Goal: Transaction & Acquisition: Purchase product/service

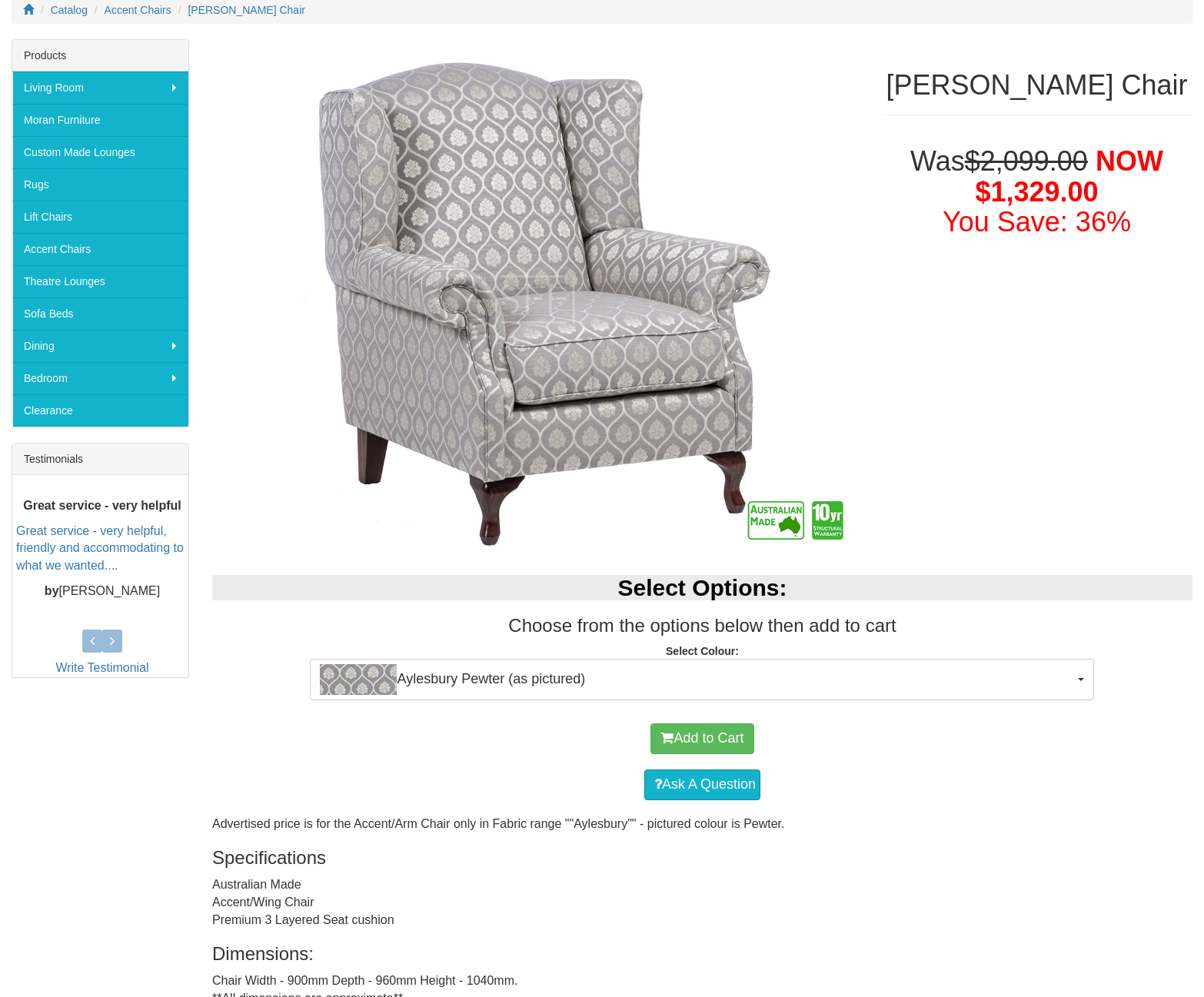
scroll to position [211, 0]
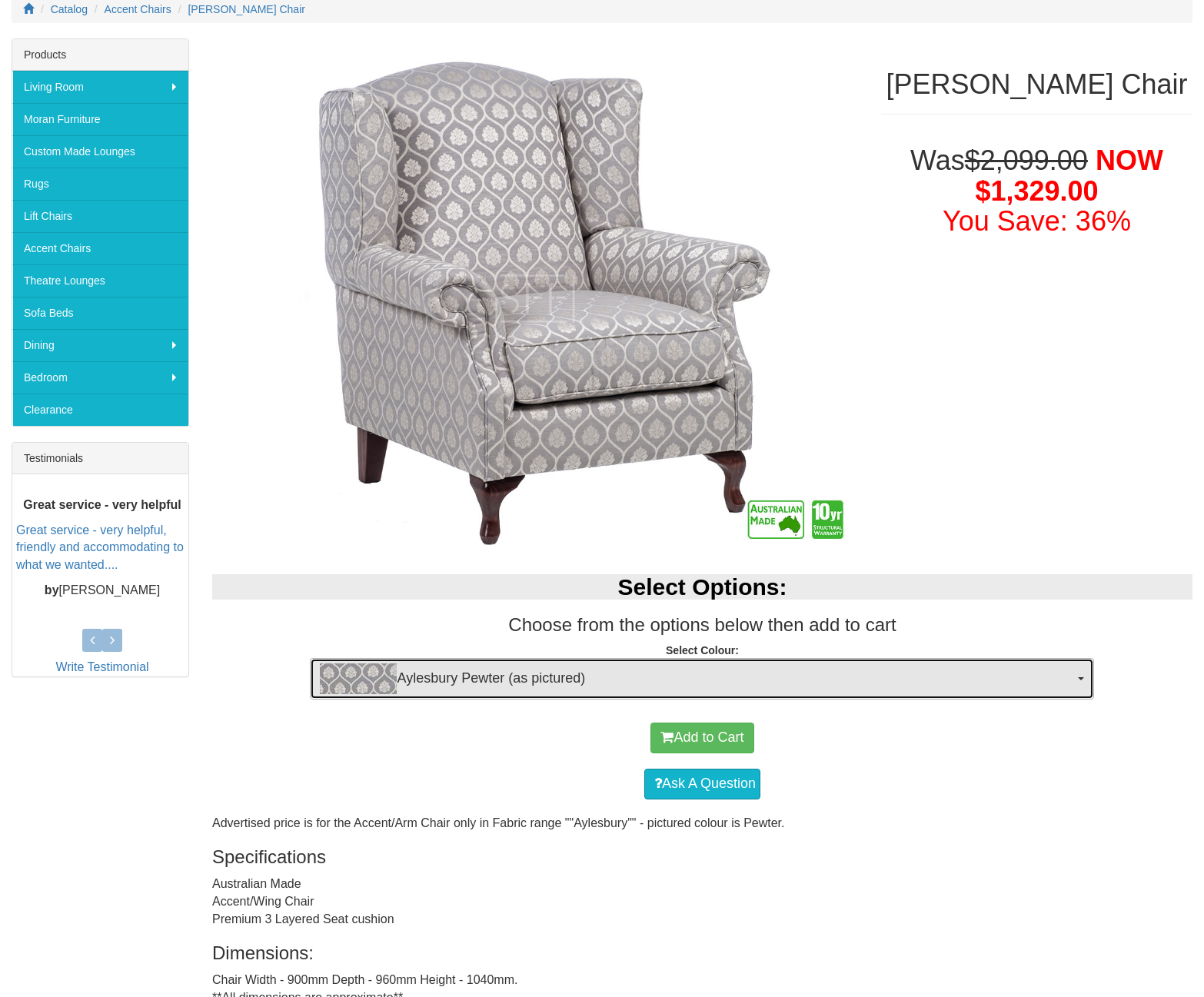
click at [560, 688] on span "Aylesbury Pewter (as pictured)" at bounding box center [696, 679] width 754 height 31
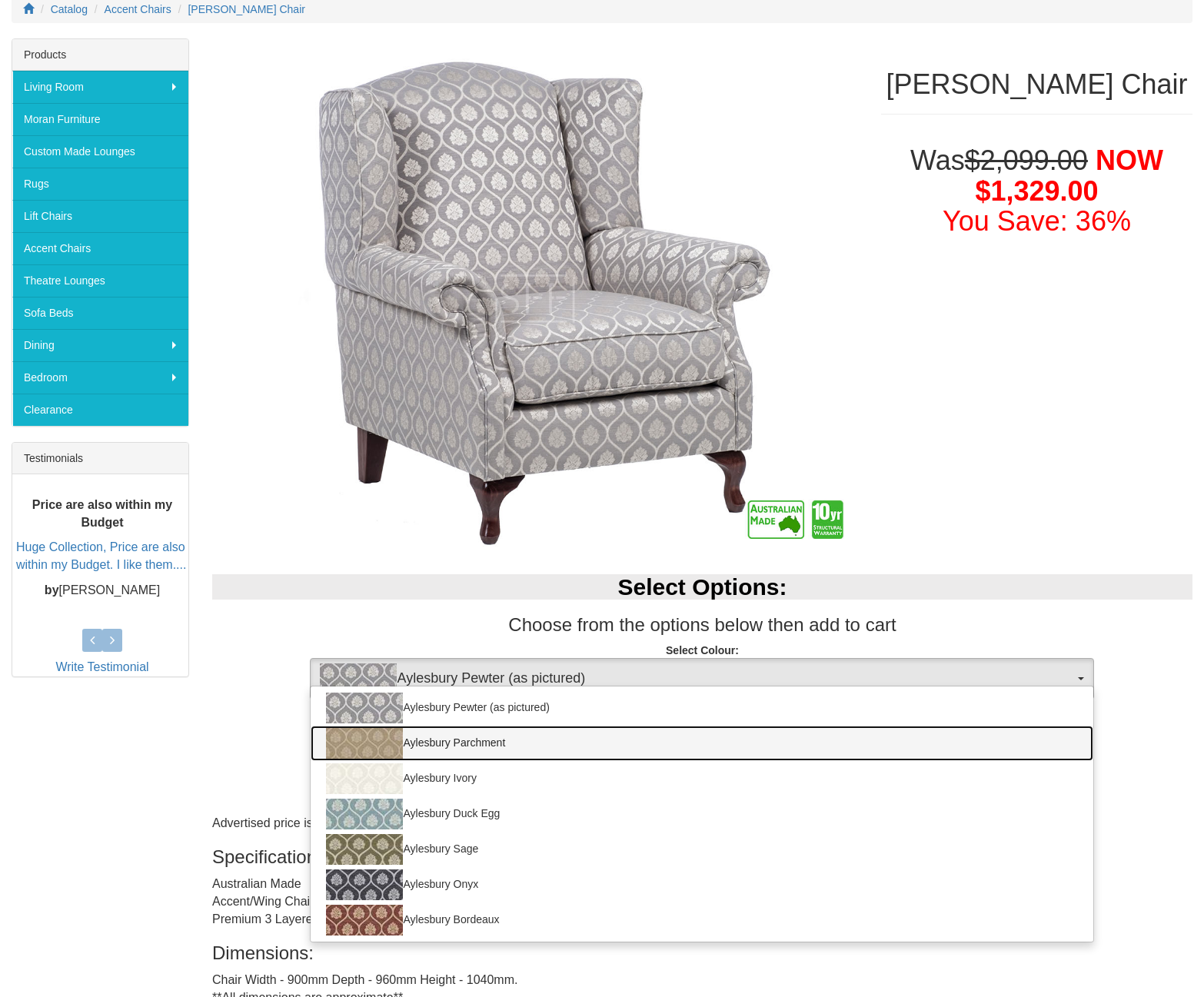
click at [507, 754] on link "Aylesbury Parchment" at bounding box center [701, 744] width 782 height 35
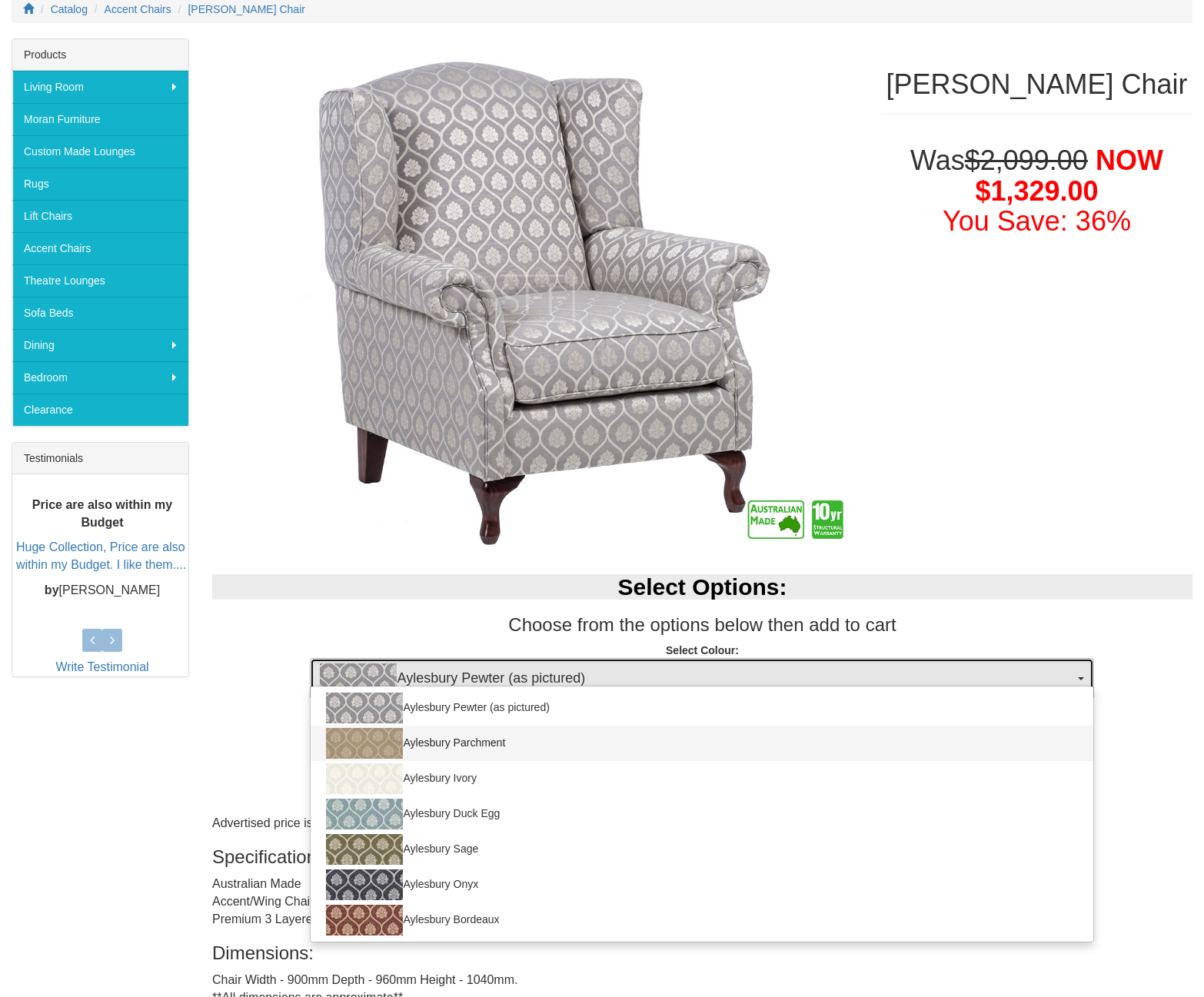
select select "356"
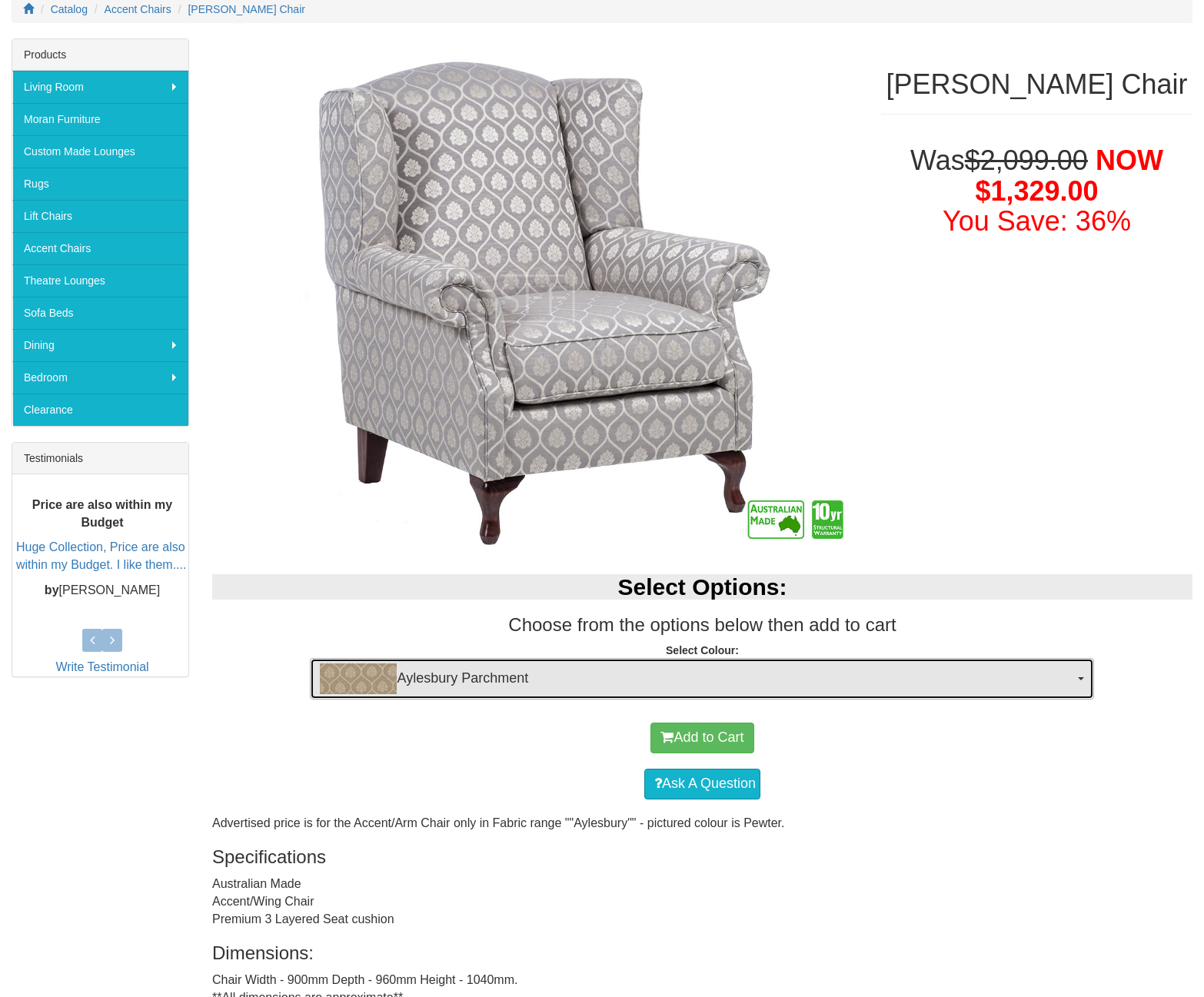
click at [560, 688] on span "Aylesbury Parchment" at bounding box center [696, 679] width 754 height 31
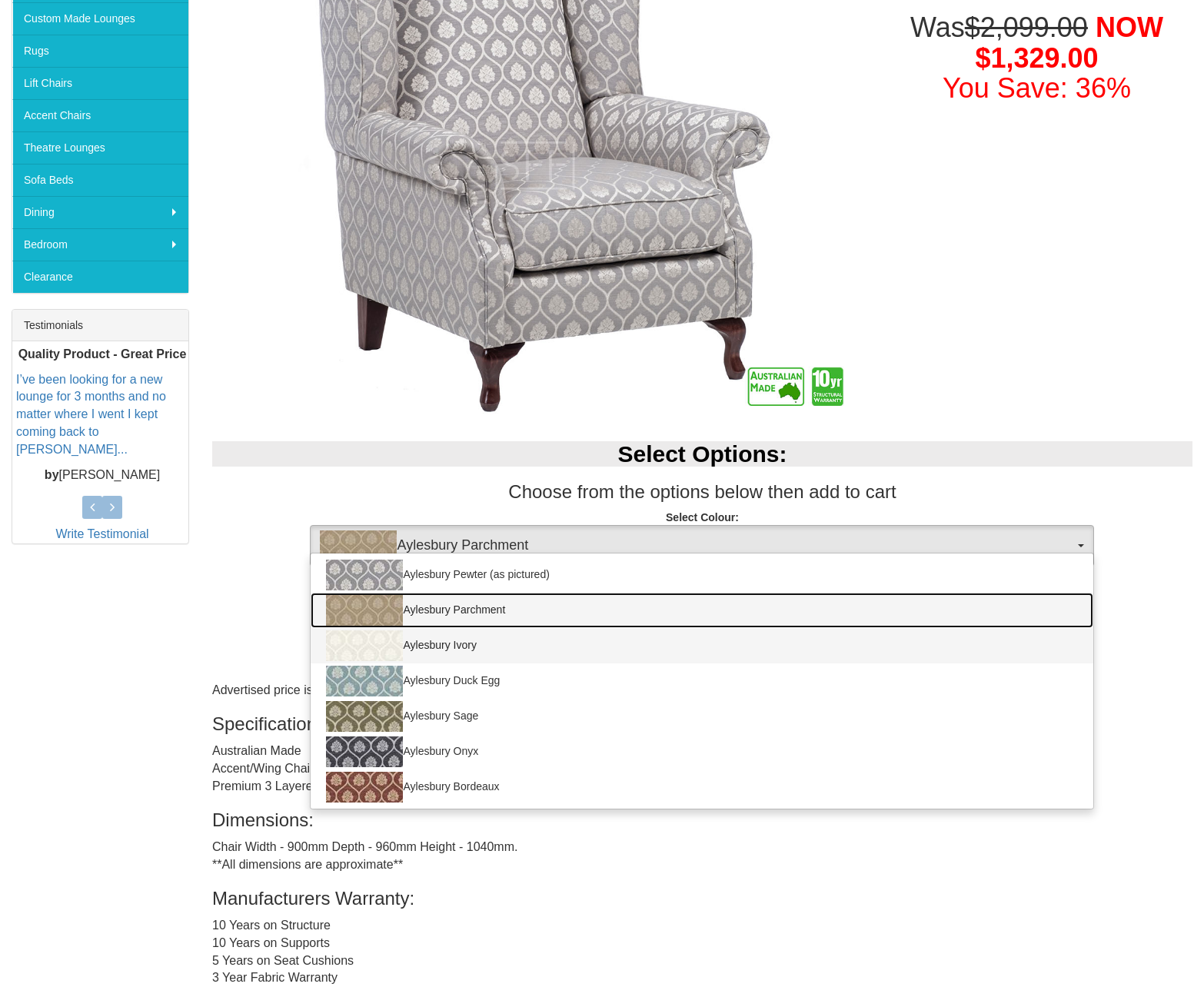
scroll to position [348, 0]
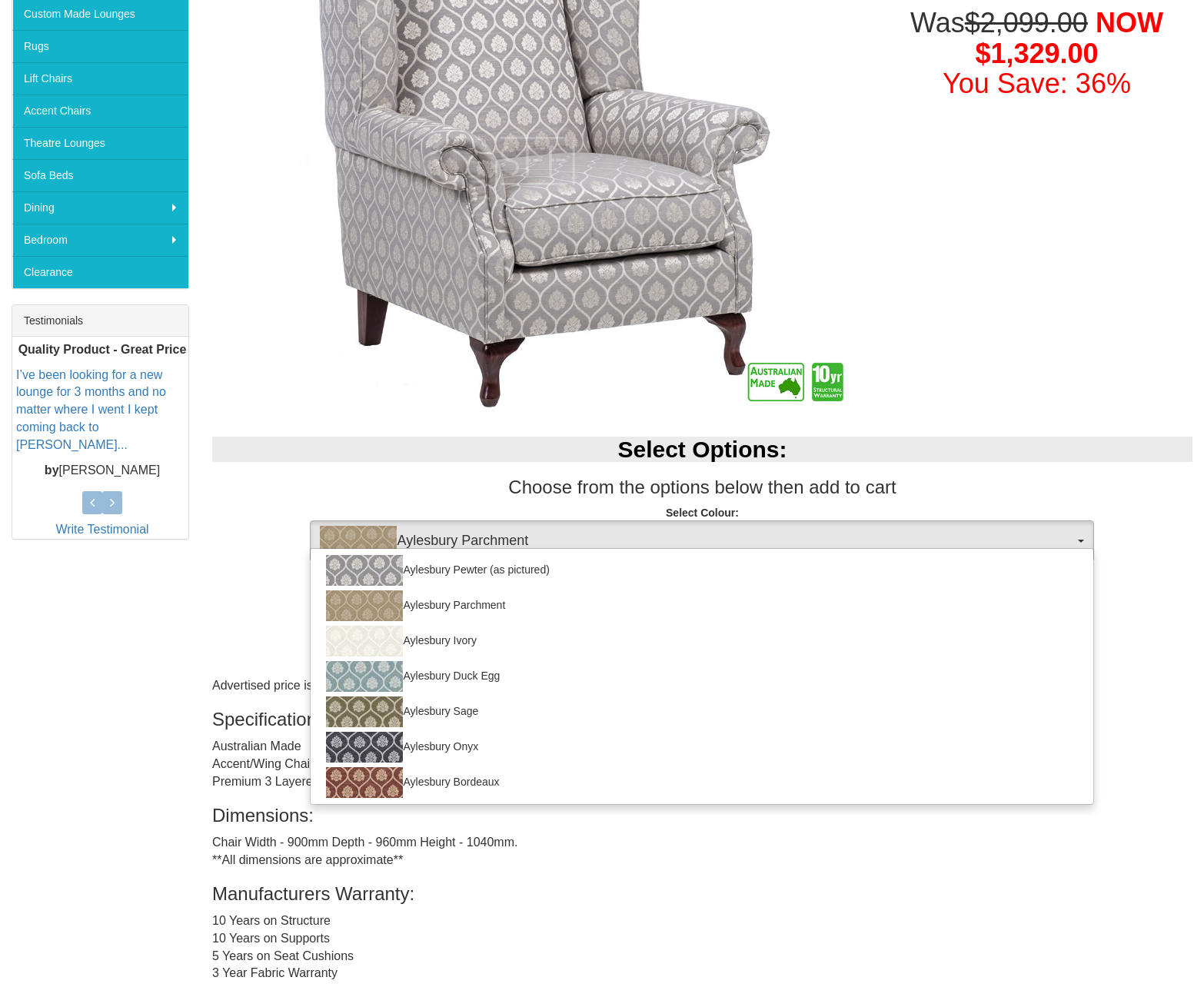
click at [184, 633] on div "Winston Wing Chair Was $2,099.00 NOW $1,329.00 You Save: 36% Select Options: Ch…" at bounding box center [602, 529] width 1204 height 1257
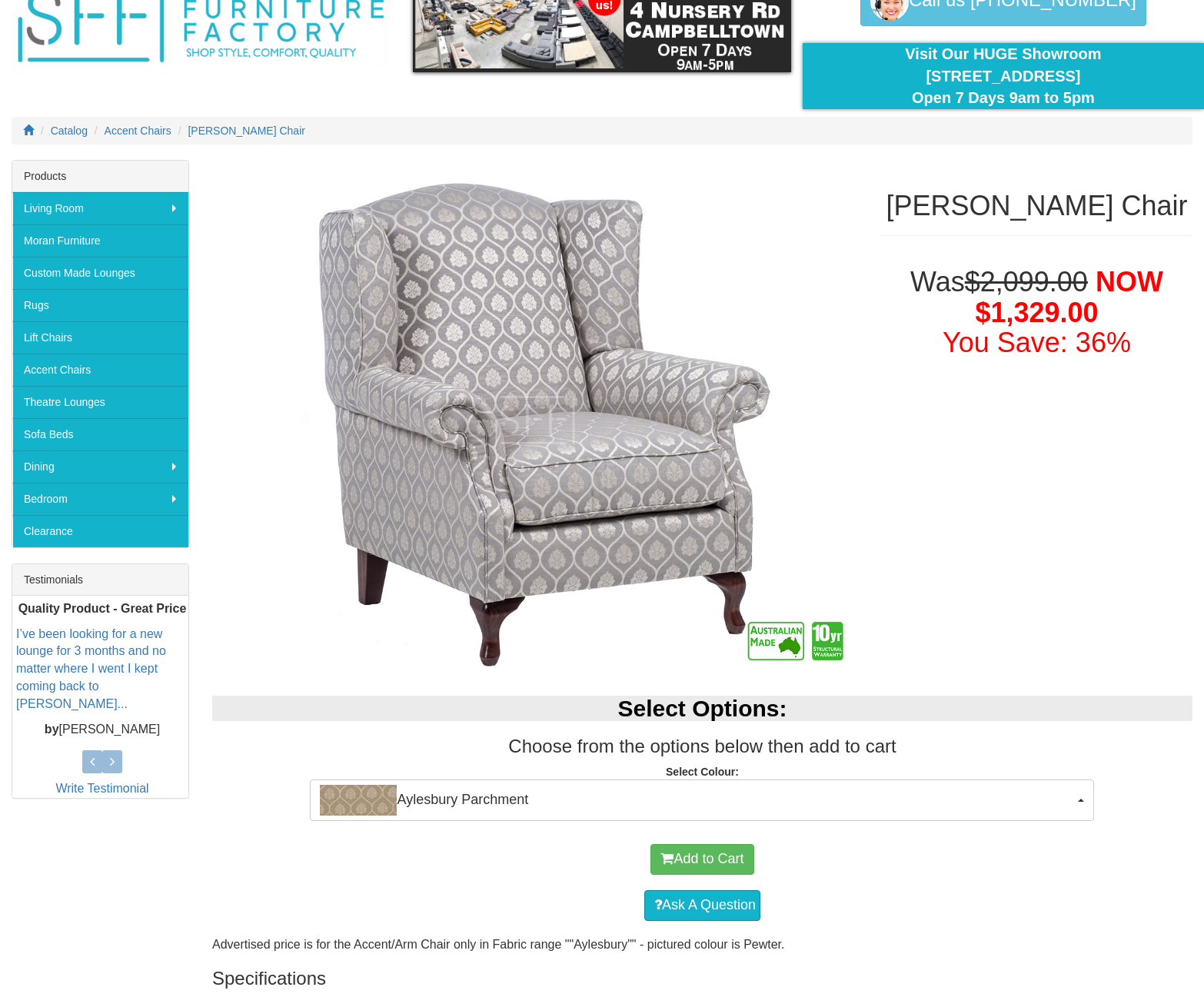
scroll to position [0, 0]
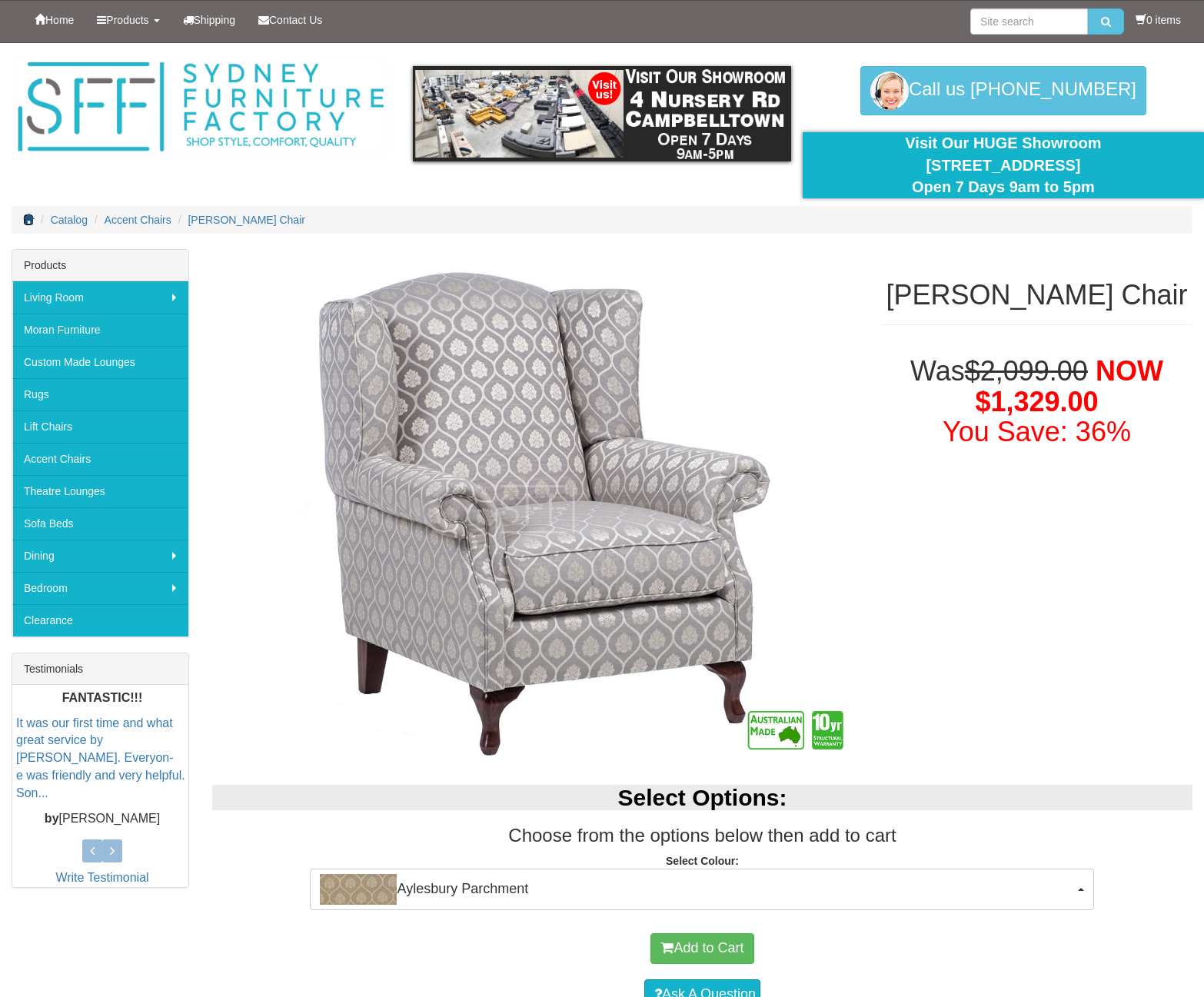
click at [32, 222] on icon at bounding box center [28, 219] width 11 height 11
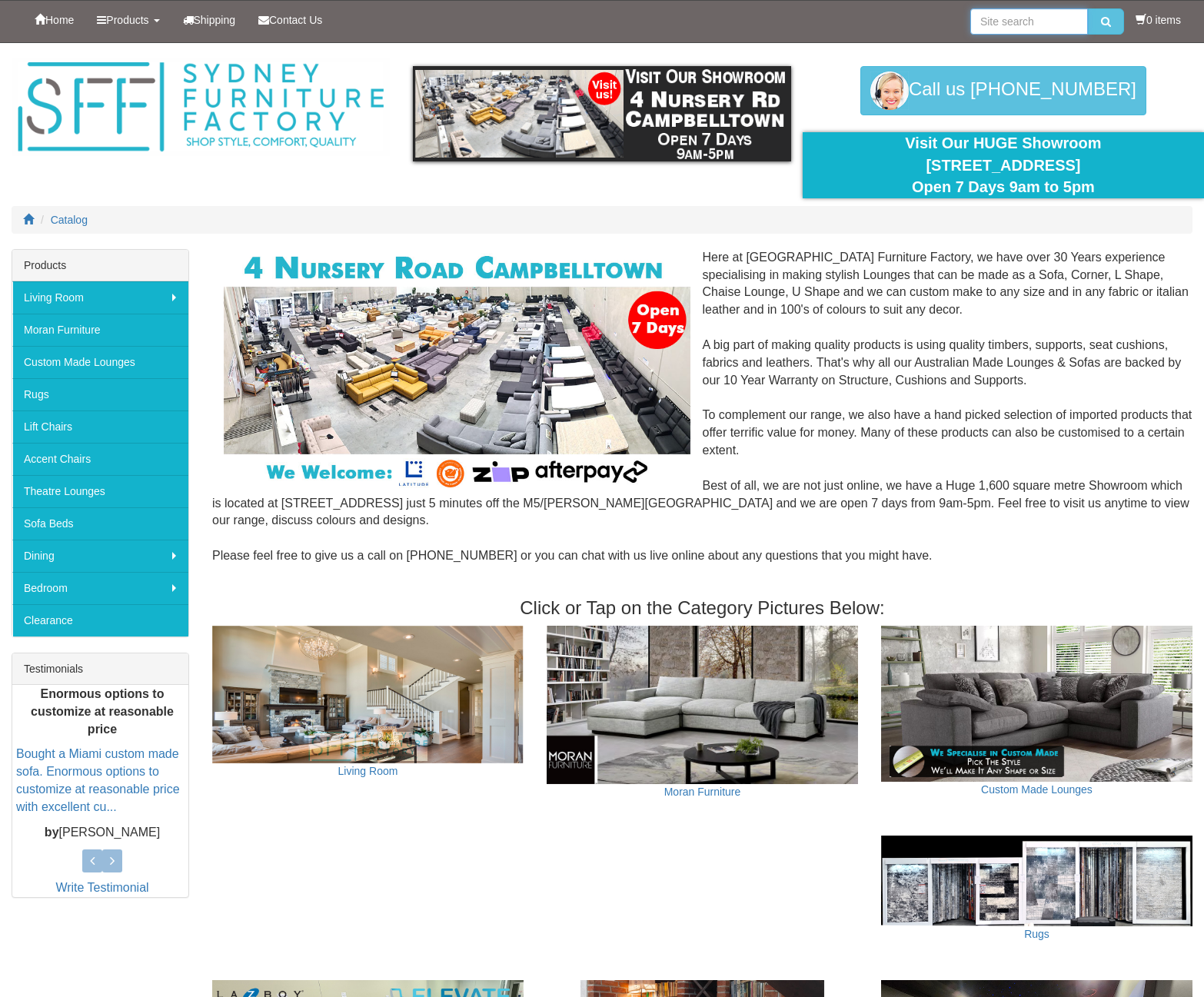
click at [1003, 16] on input "search" at bounding box center [1029, 21] width 118 height 26
type input "Wing chair"
click at [1088, 9] on button "submit" at bounding box center [1106, 21] width 36 height 26
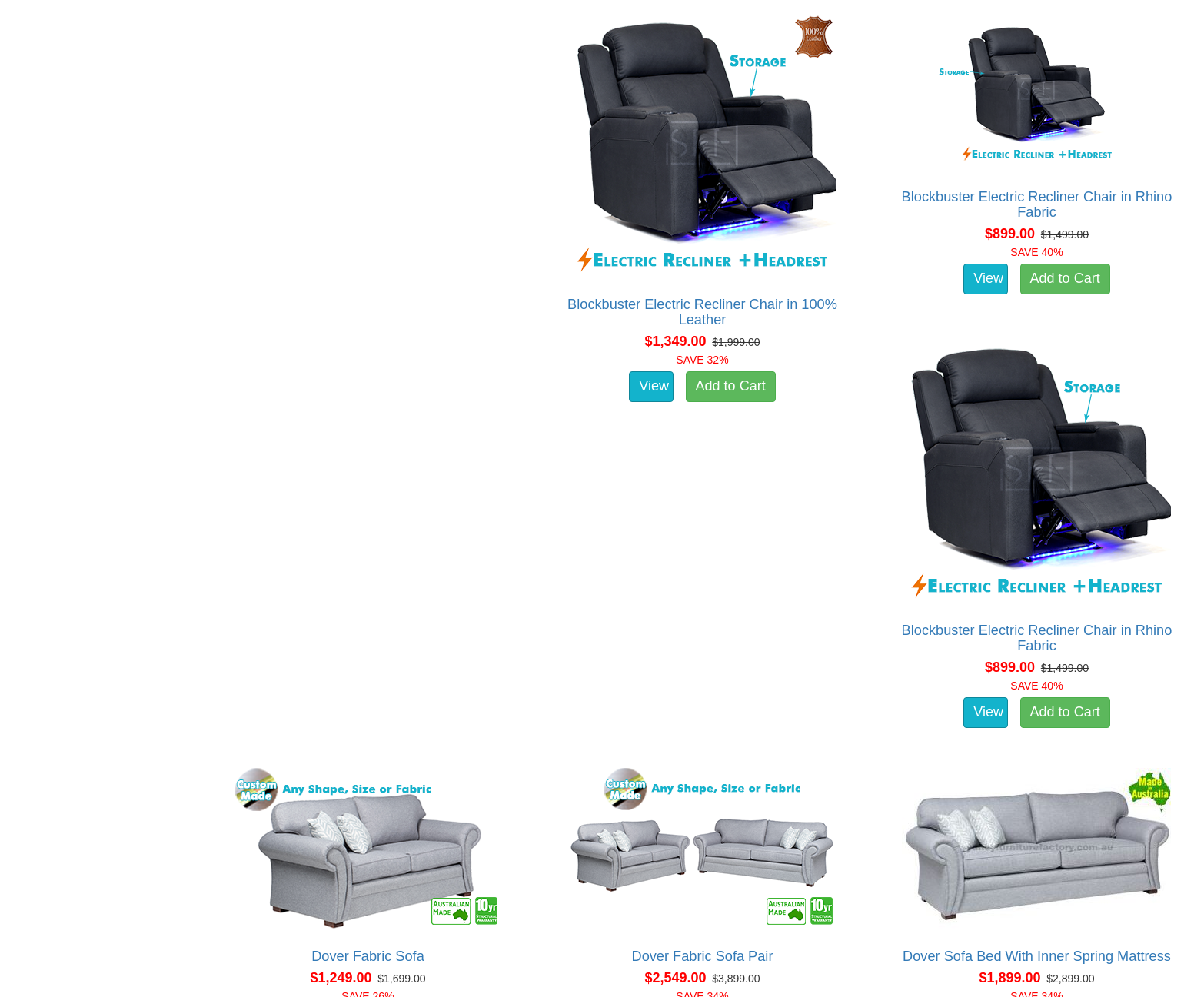
scroll to position [1388, 0]
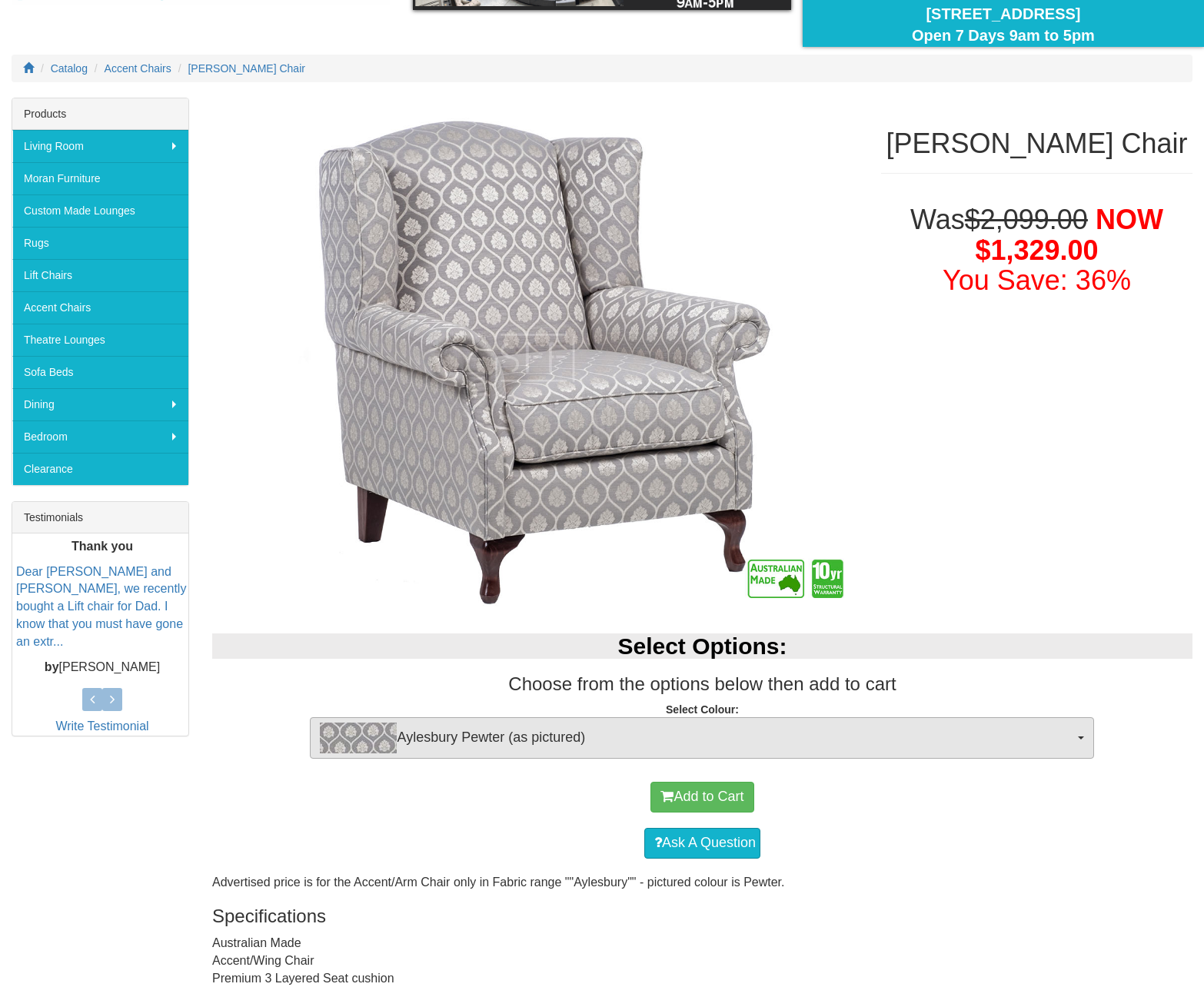
scroll to position [473, 0]
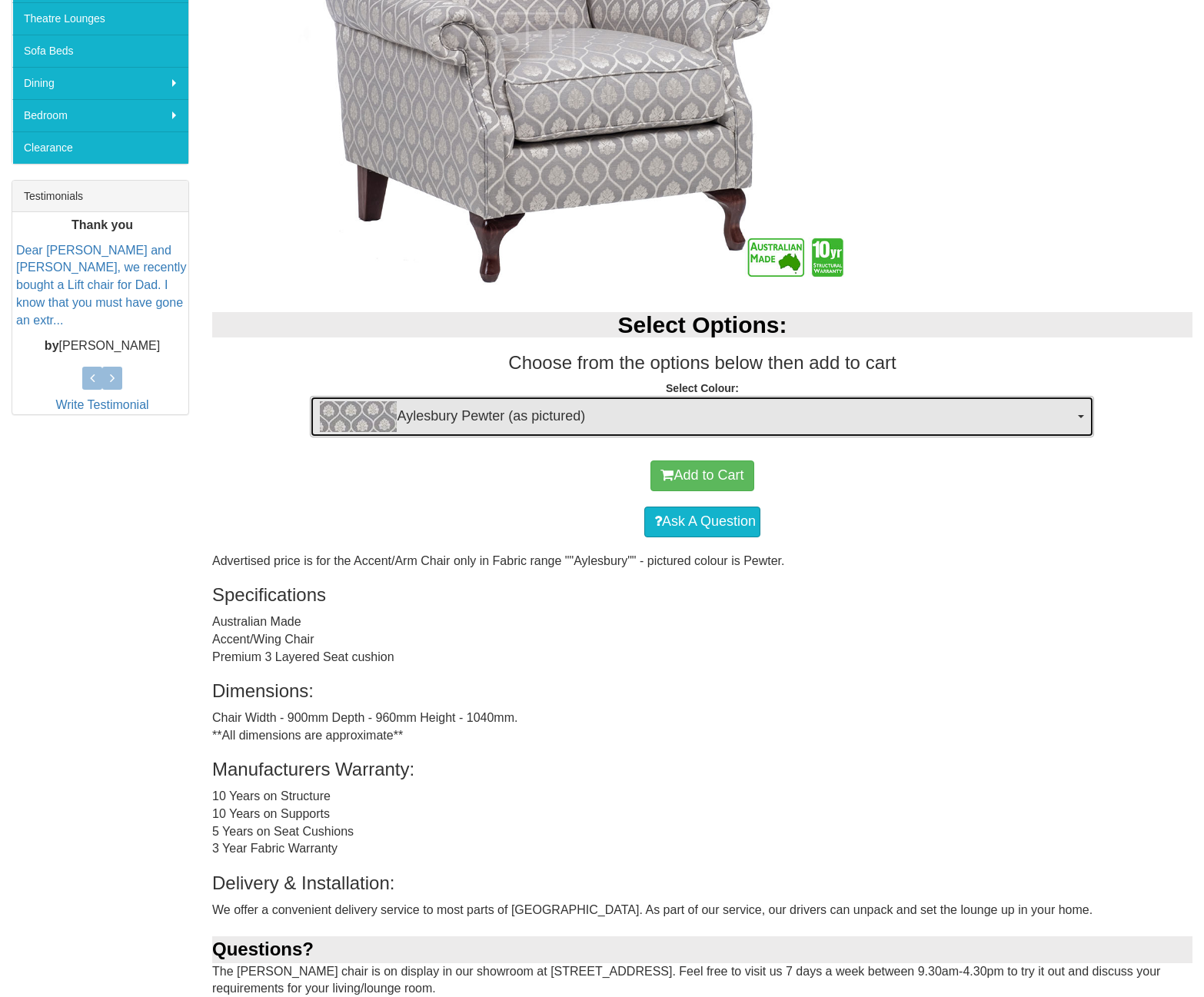
click at [825, 423] on span "Aylesbury Pewter (as pictured)" at bounding box center [696, 417] width 754 height 31
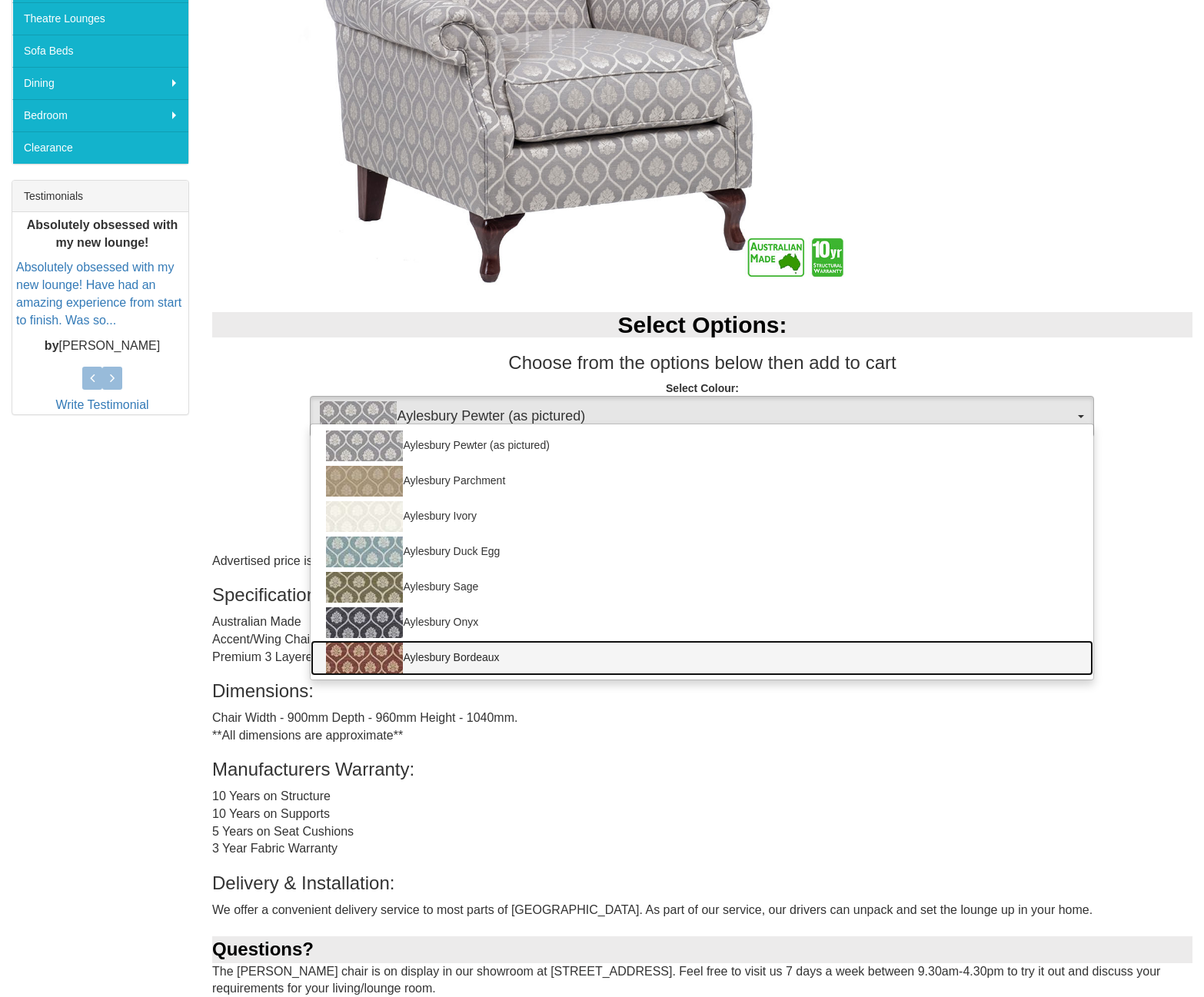
click at [439, 666] on link "Aylesbury Bordeaux" at bounding box center [701, 658] width 782 height 35
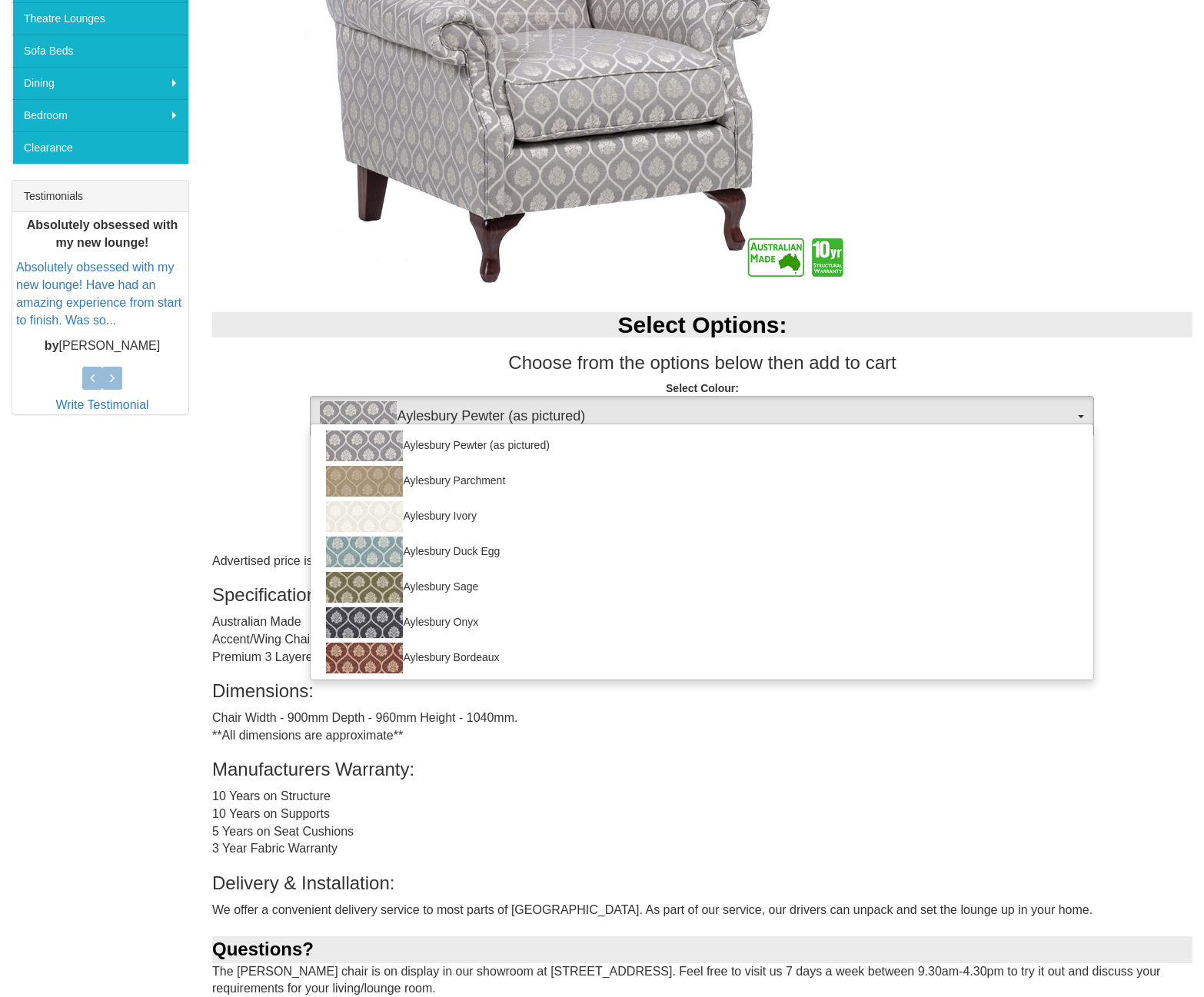
select select "355"
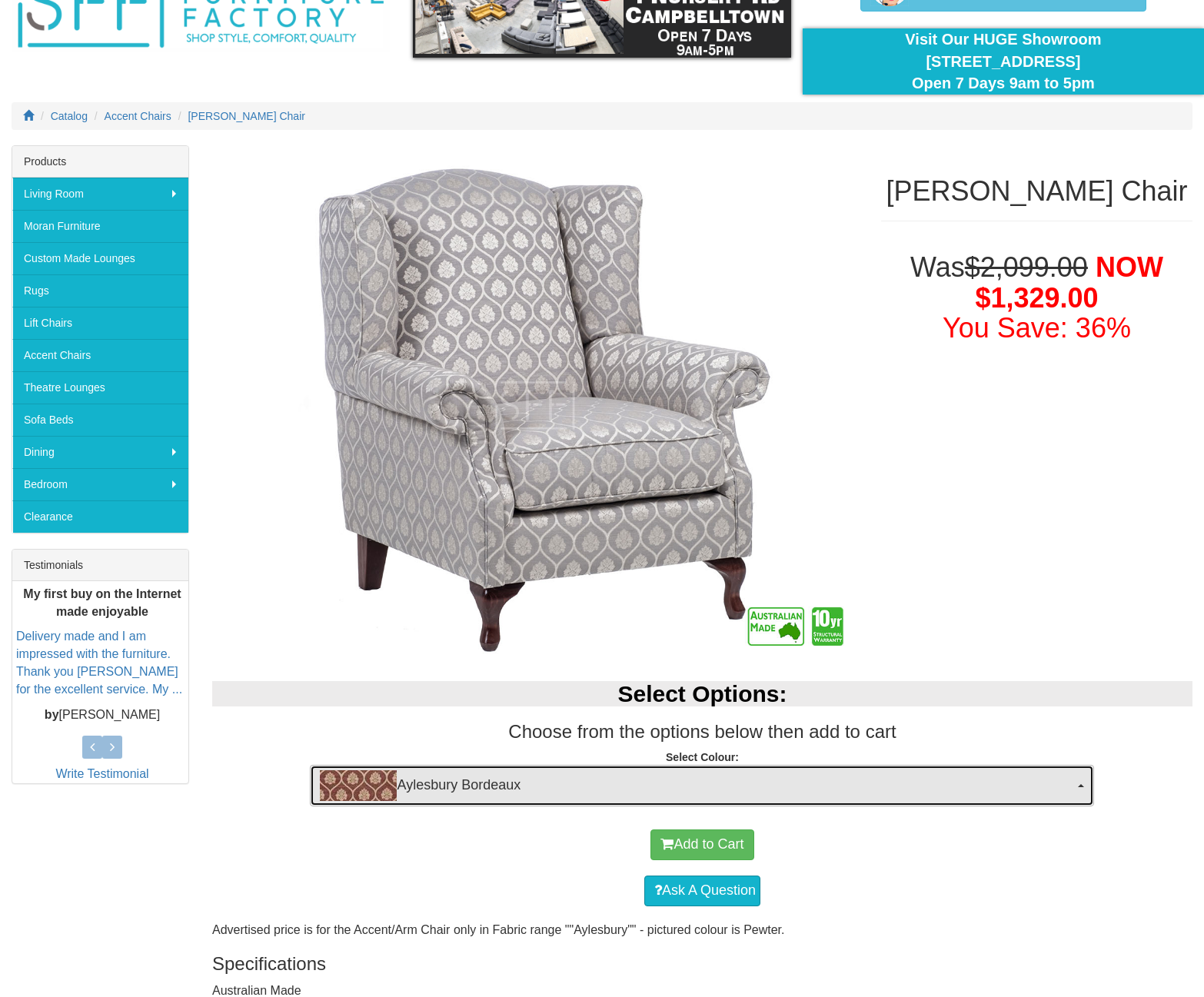
scroll to position [0, 0]
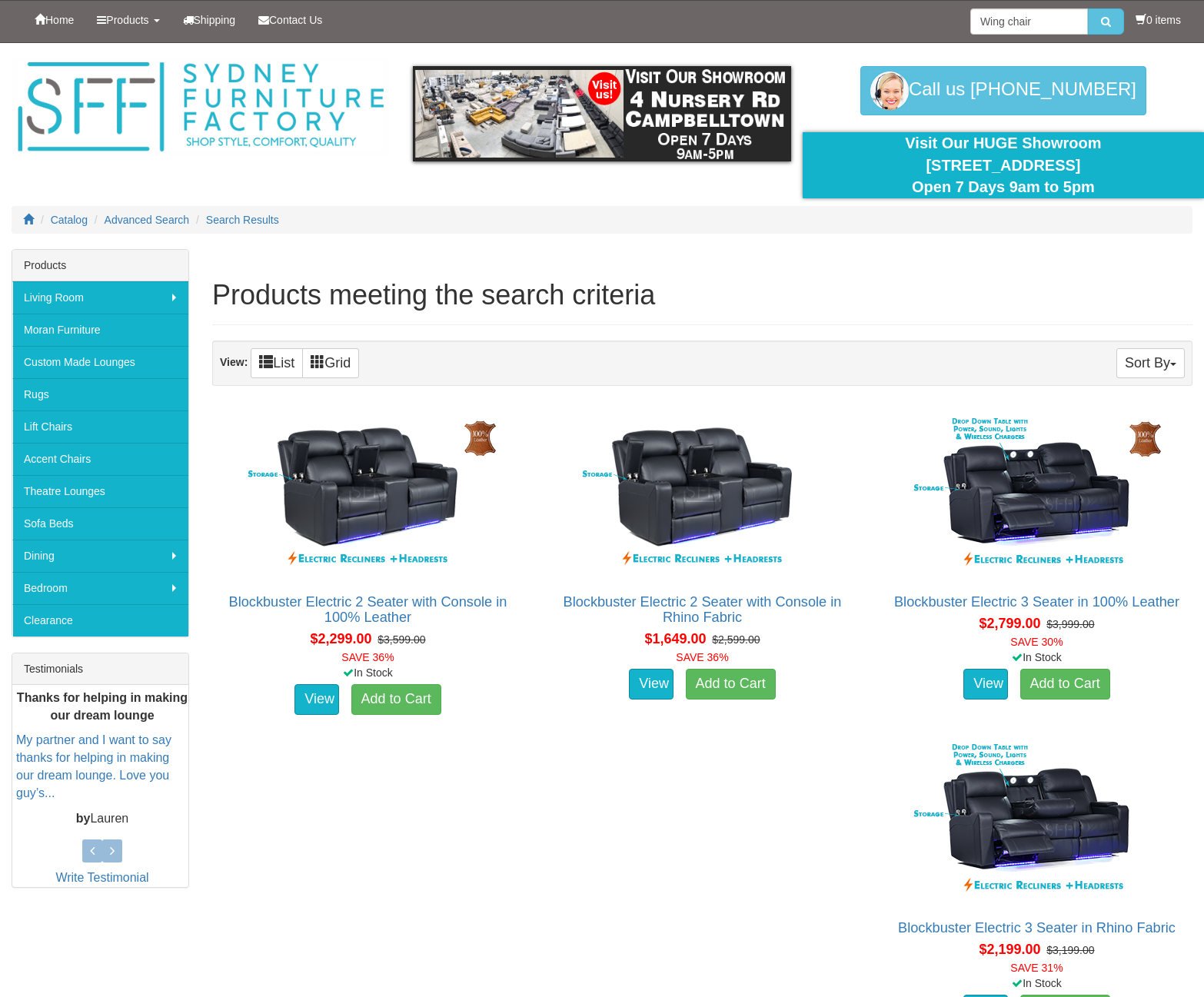
scroll to position [1388, 0]
